Goal: Information Seeking & Learning: Find specific page/section

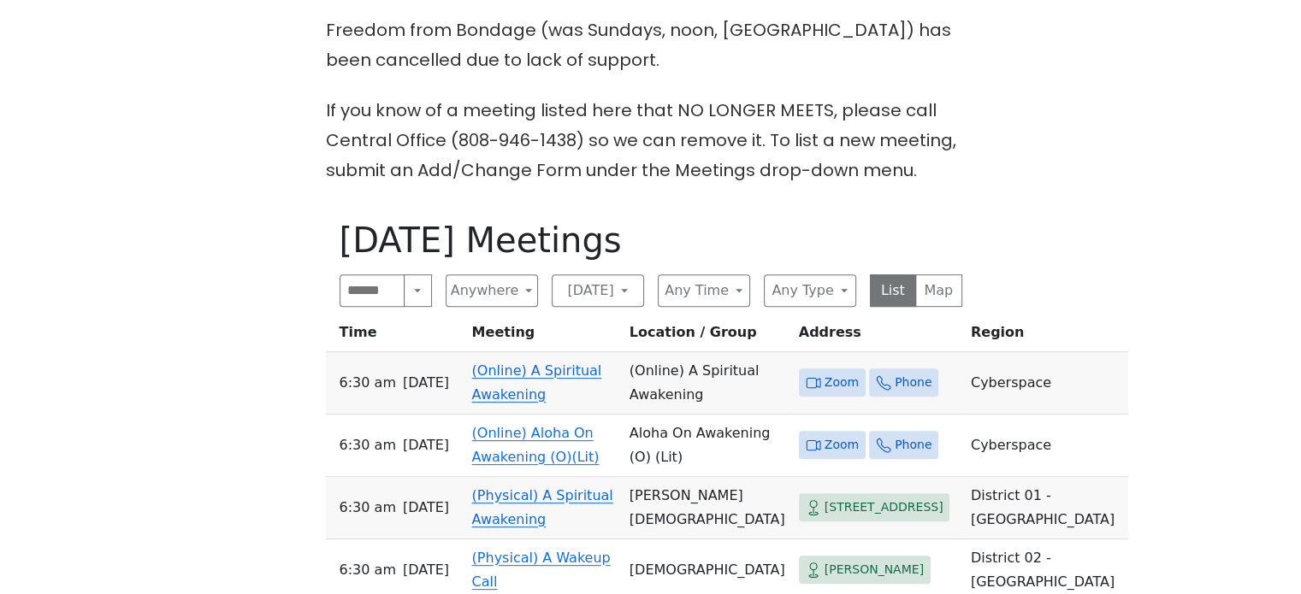
scroll to position [663, 0]
click at [609, 274] on button "Wednesday" at bounding box center [598, 290] width 92 height 33
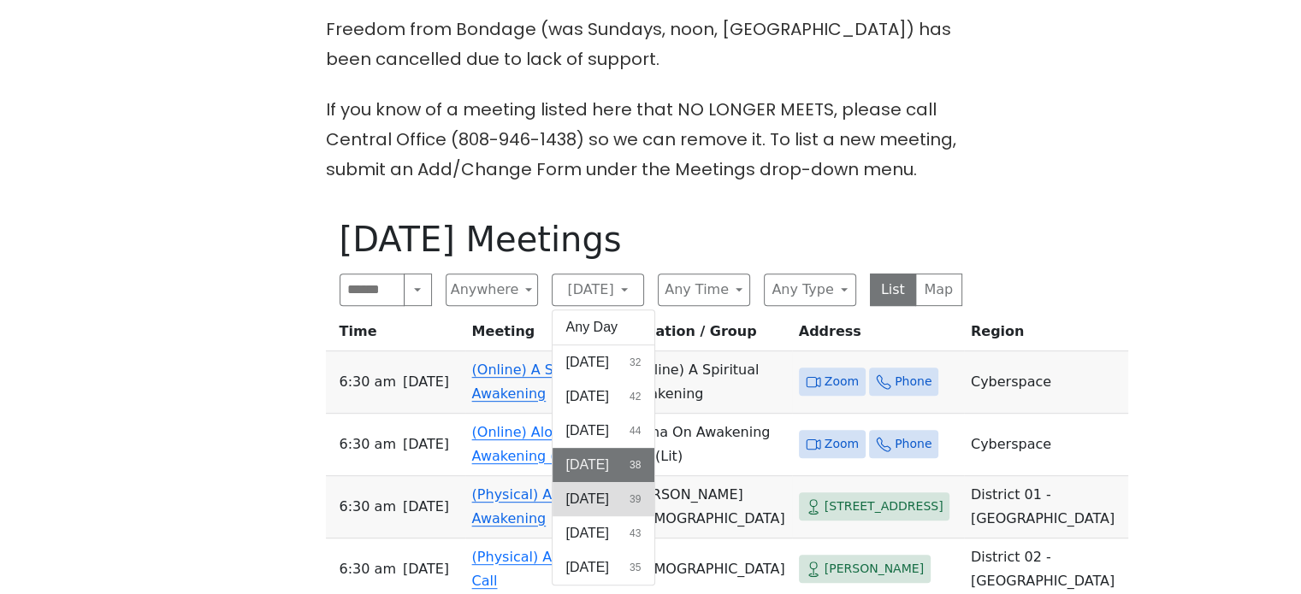
click at [594, 489] on span "Thursday" at bounding box center [587, 499] width 43 height 21
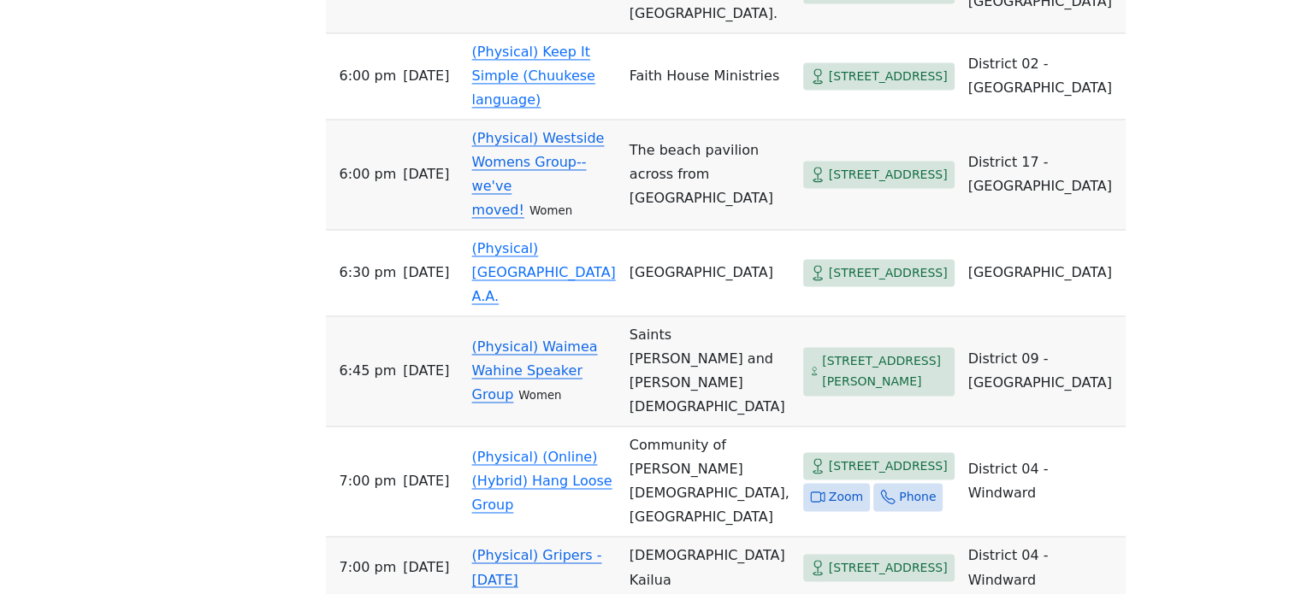
scroll to position [2644, 0]
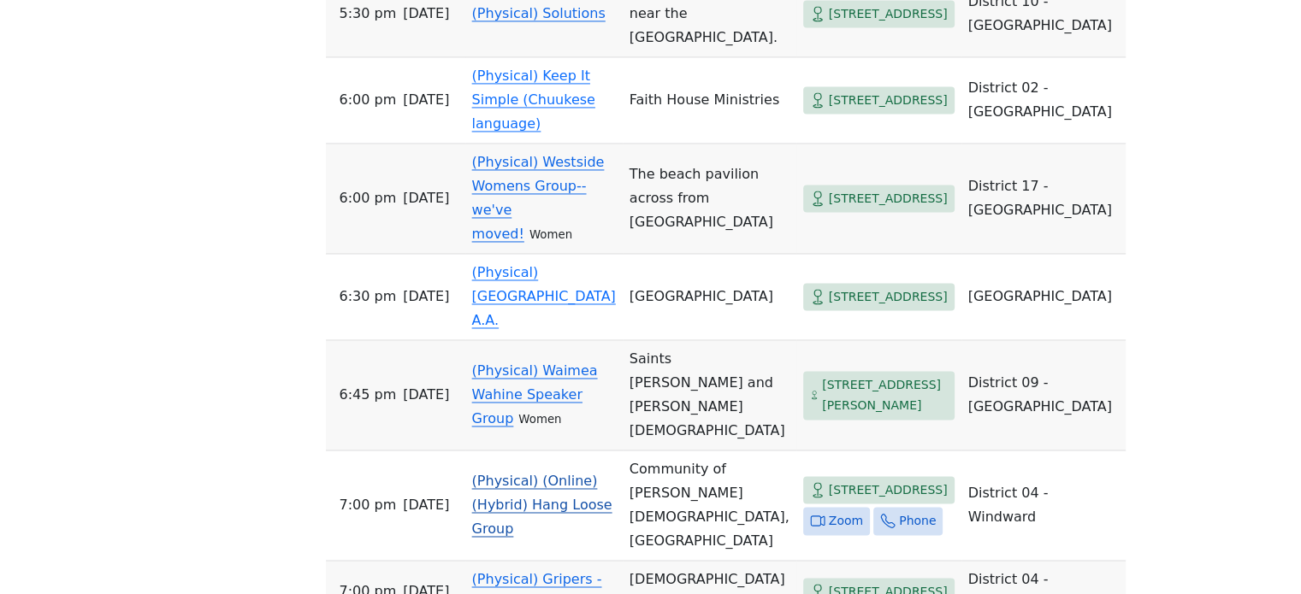
click at [487, 486] on link "(Physical) (Online) (Hybrid) Hang Loose Group" at bounding box center [542, 505] width 140 height 64
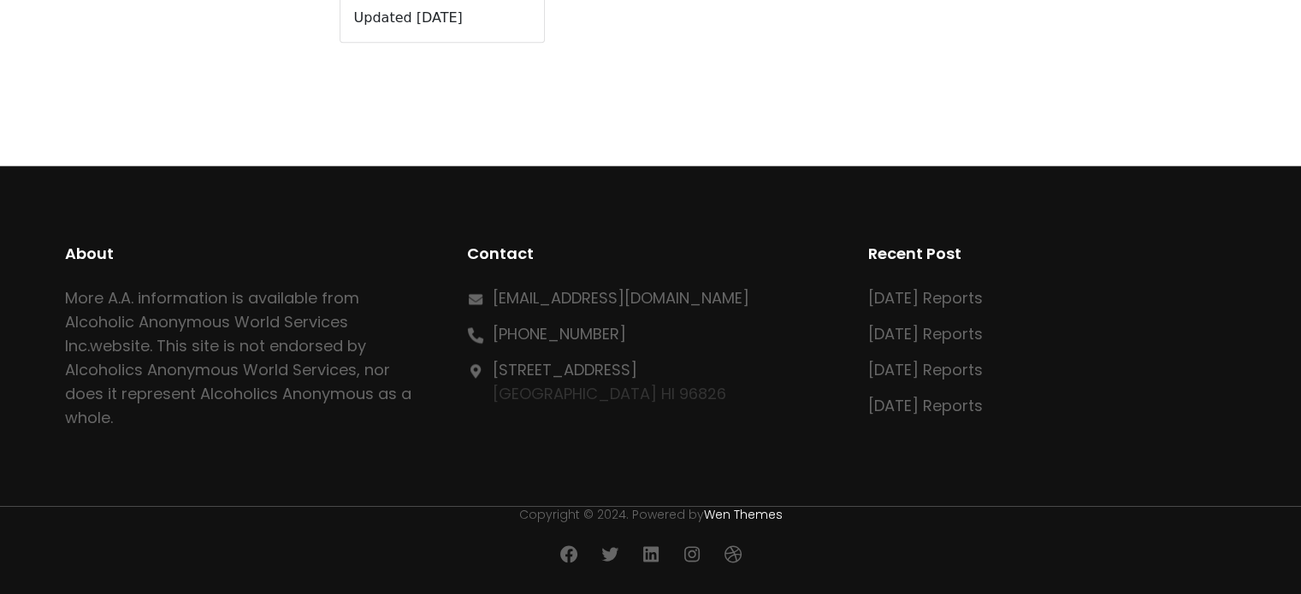
scroll to position [838, 0]
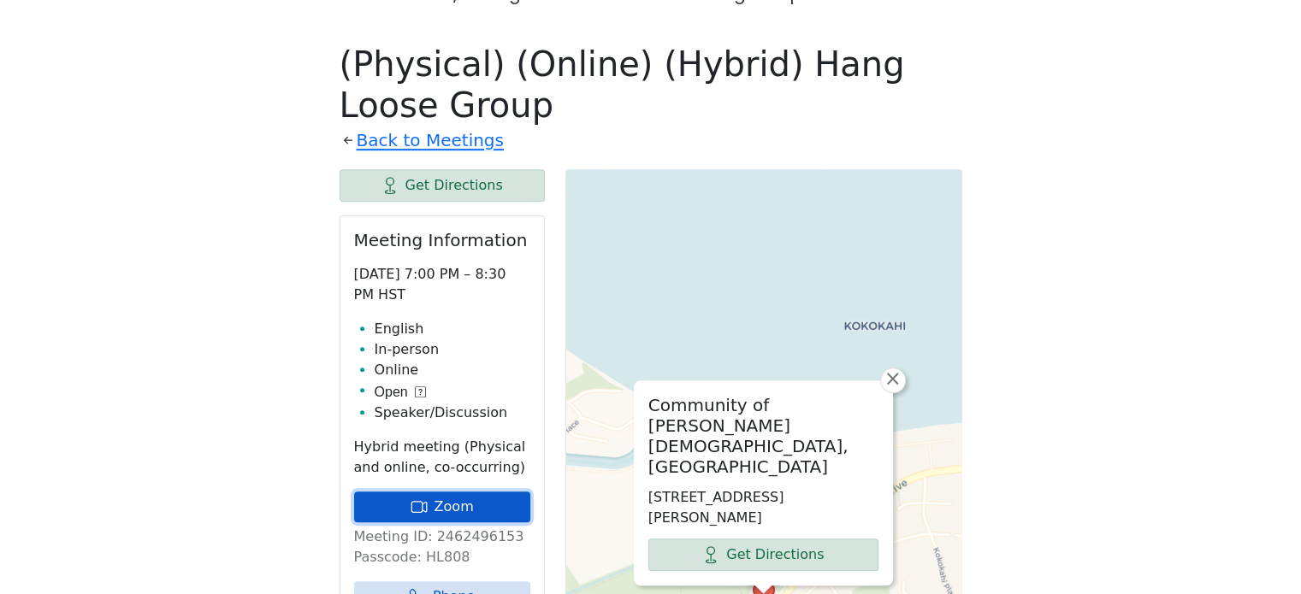
click at [482, 492] on link "Zoom" at bounding box center [442, 507] width 176 height 31
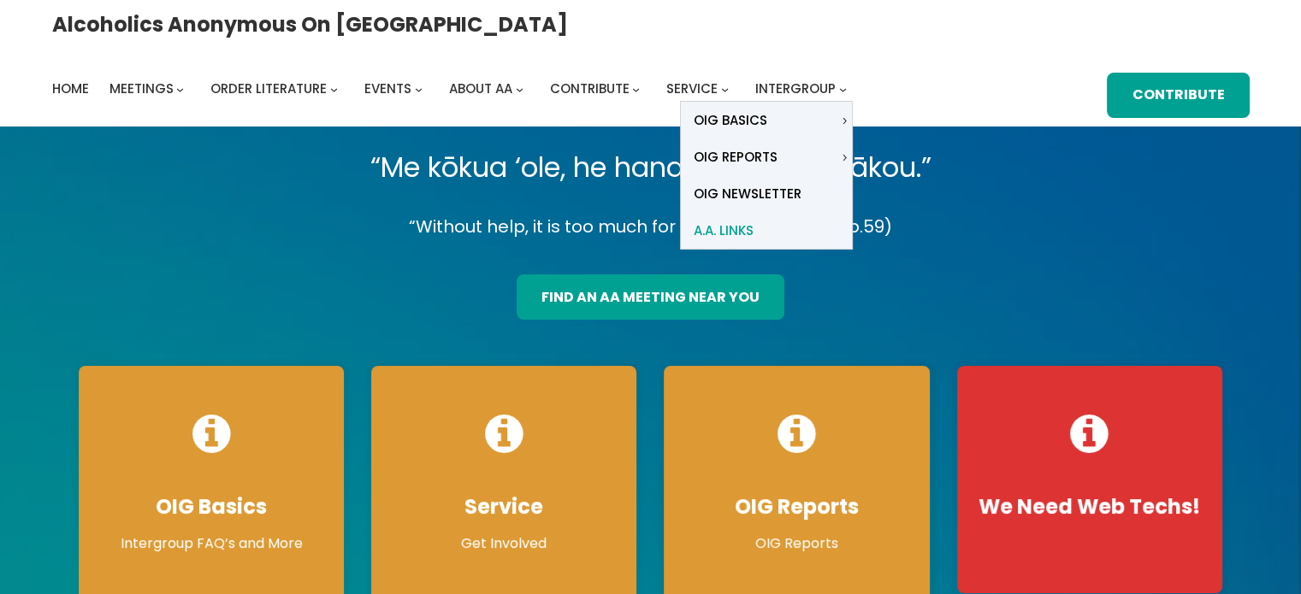
click at [754, 219] on span "A.A. Links" at bounding box center [724, 231] width 60 height 24
